Goal: Task Accomplishment & Management: Manage account settings

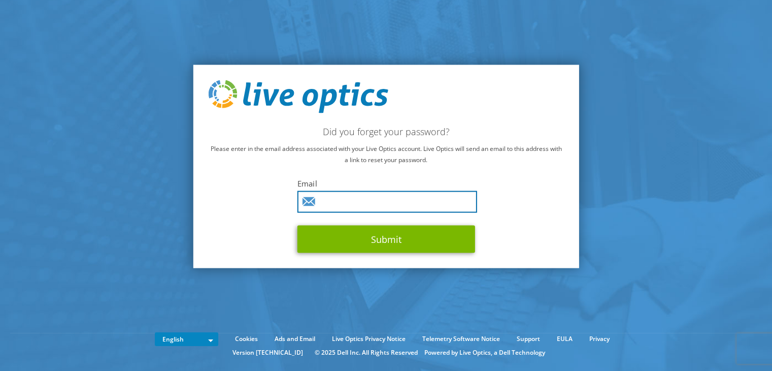
click at [371, 199] on input "text" at bounding box center [387, 202] width 180 height 22
type input "dvandenberge@gors.nl"
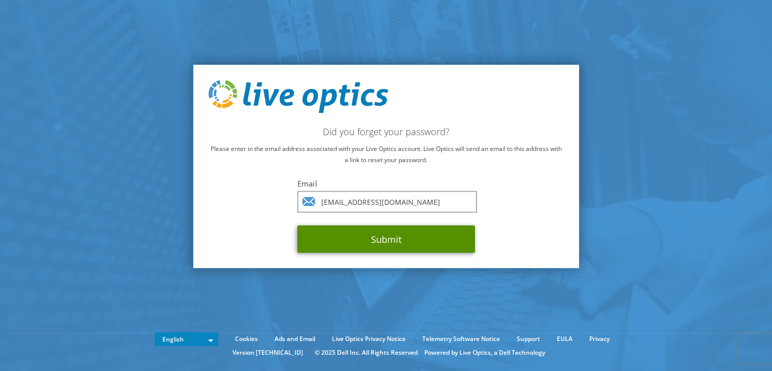
click at [396, 234] on button "Submit" at bounding box center [386, 238] width 178 height 27
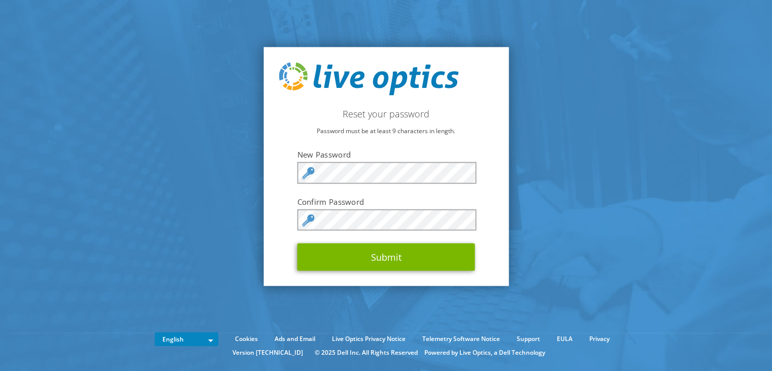
click at [562, 192] on section "Reset your password Password must be at least 9 characters in length. New Passw…" at bounding box center [386, 166] width 772 height 332
click at [340, 84] on img at bounding box center [369, 78] width 180 height 33
